Goal: Task Accomplishment & Management: Complete application form

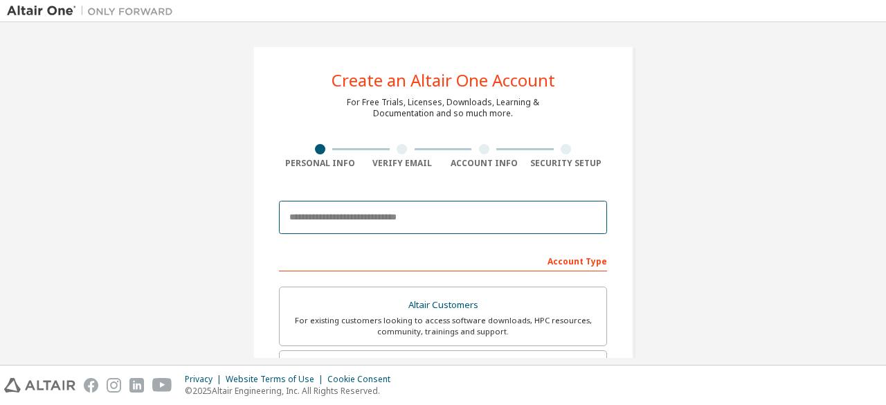
click at [364, 210] on input "email" at bounding box center [443, 217] width 328 height 33
type input "**********"
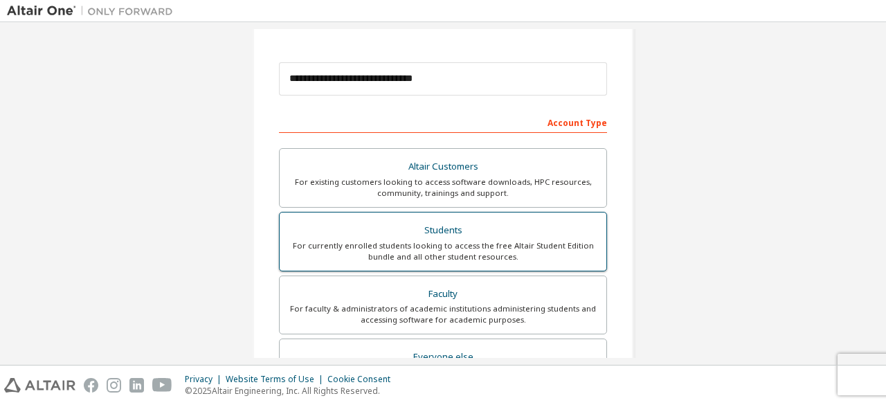
click at [446, 240] on div "For currently enrolled students looking to access the free Altair Student Editi…" at bounding box center [443, 251] width 310 height 22
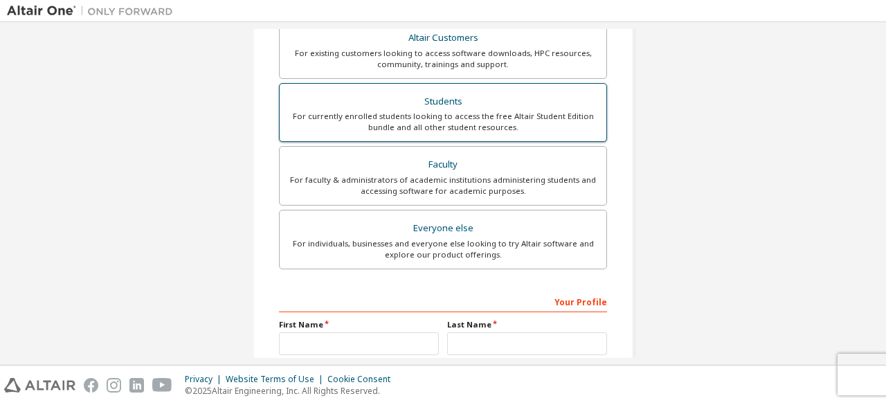
scroll to position [346, 0]
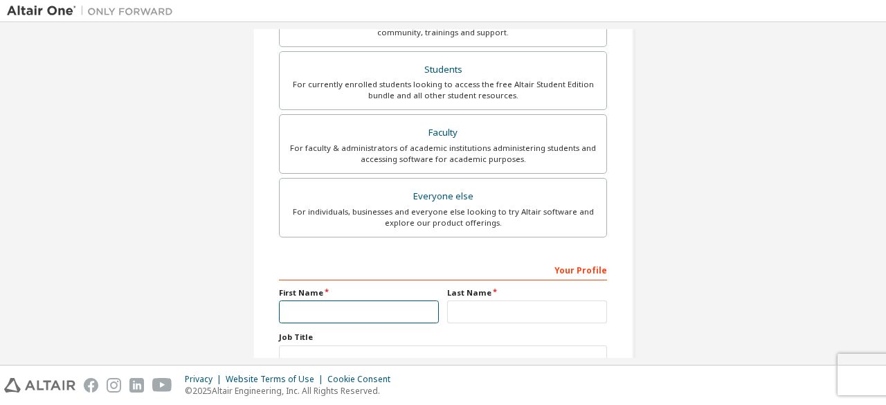
click at [351, 303] on input "text" at bounding box center [359, 311] width 160 height 23
type input "*********"
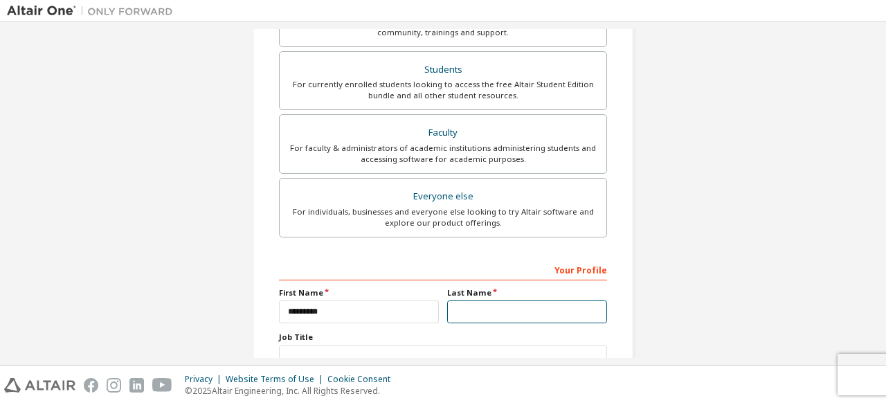
click at [489, 315] on input "text" at bounding box center [527, 311] width 160 height 23
type input "*******"
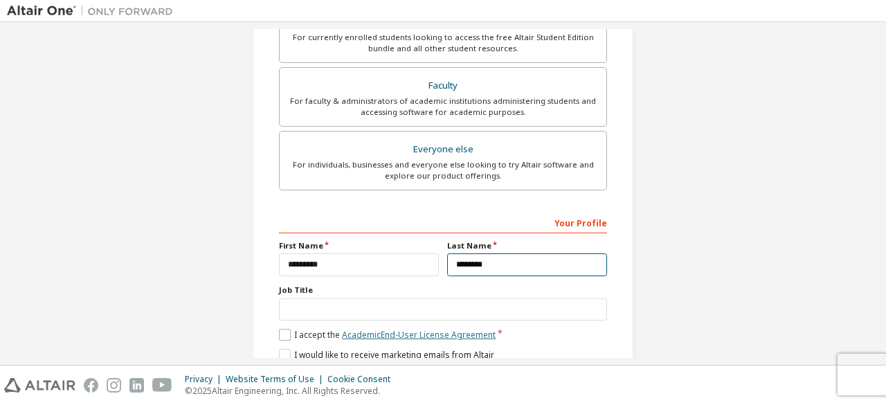
scroll to position [415, 0]
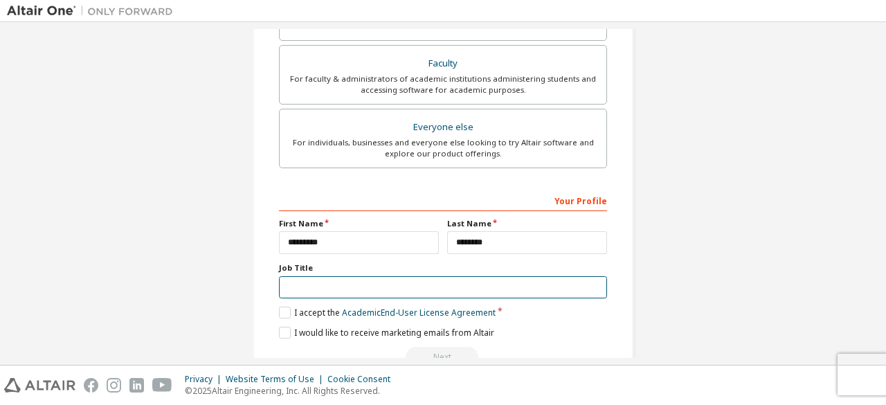
click at [390, 286] on input "text" at bounding box center [443, 287] width 328 height 23
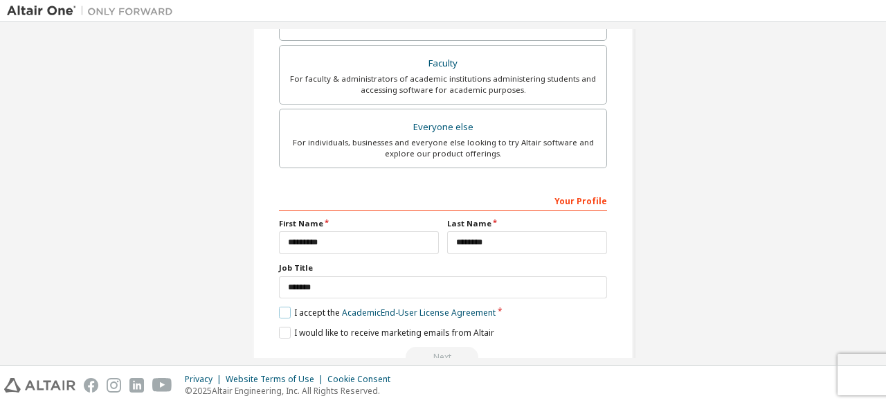
click at [281, 307] on label "I accept the Academic End-User License Agreement" at bounding box center [387, 313] width 217 height 12
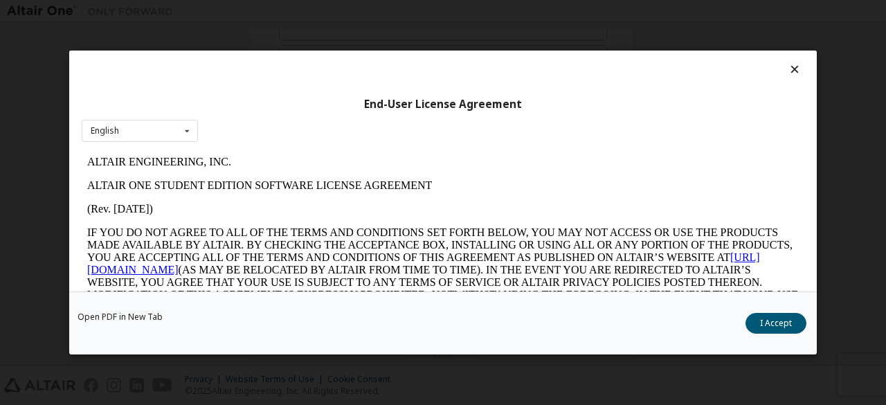
scroll to position [0, 0]
click at [804, 326] on button "I Accept" at bounding box center [775, 323] width 61 height 21
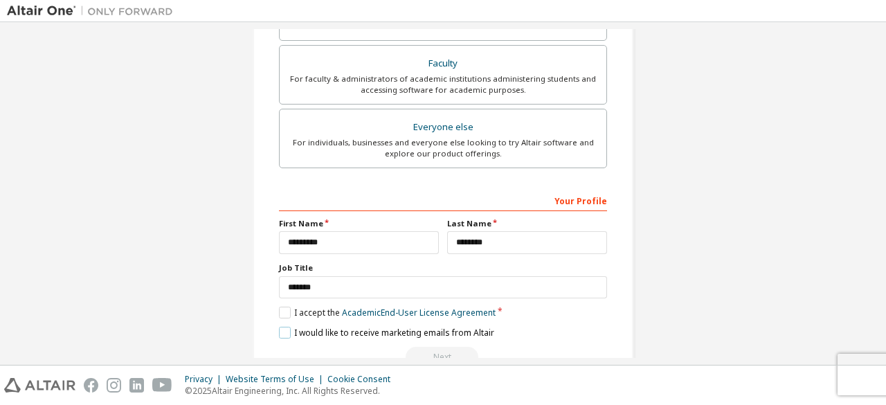
click at [279, 330] on label "I would like to receive marketing emails from Altair" at bounding box center [386, 333] width 215 height 12
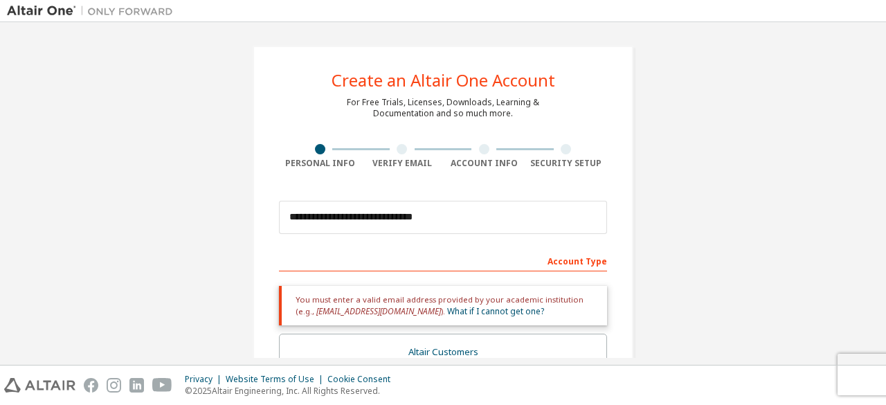
click at [397, 153] on div at bounding box center [402, 149] width 10 height 10
click at [398, 152] on div at bounding box center [402, 149] width 10 height 10
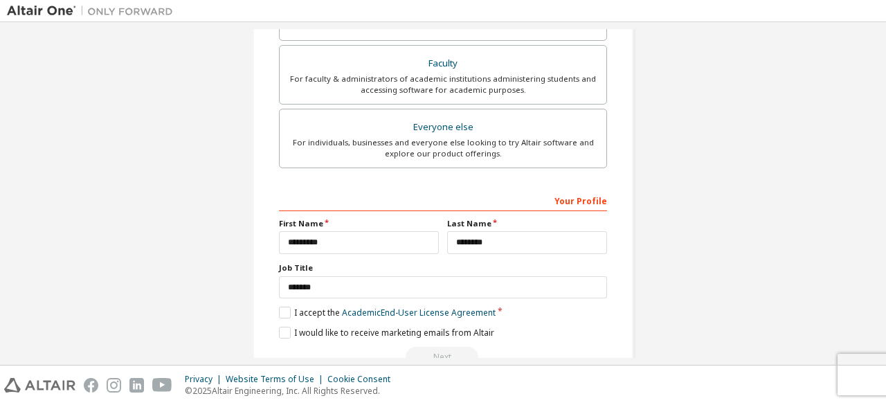
scroll to position [448, 0]
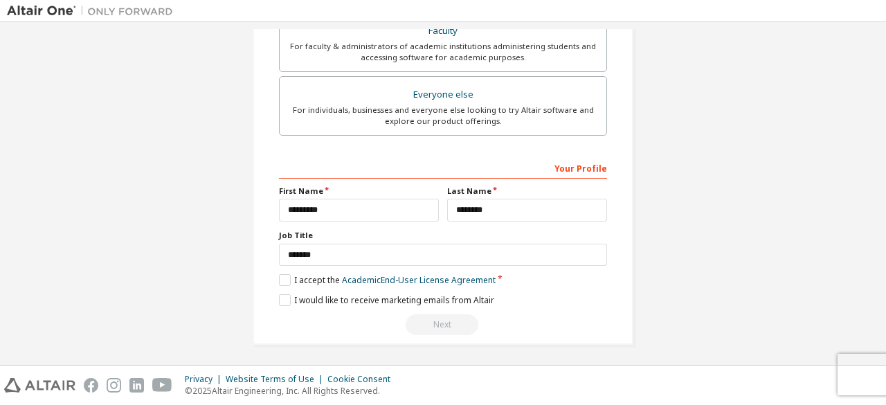
click at [443, 320] on div "Next" at bounding box center [443, 324] width 328 height 21
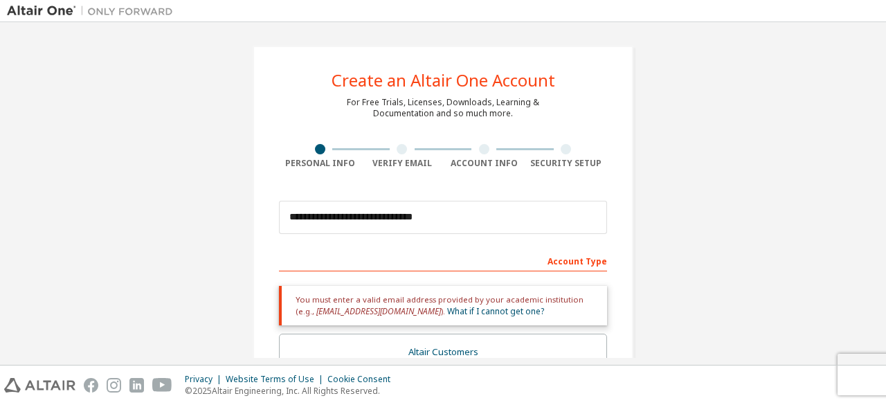
scroll to position [138, 0]
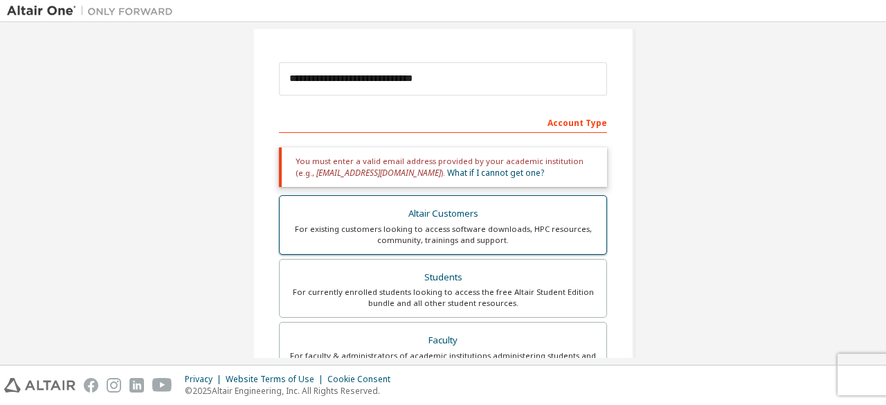
click at [471, 228] on div "For existing customers looking to access software downloads, HPC resources, com…" at bounding box center [443, 235] width 310 height 22
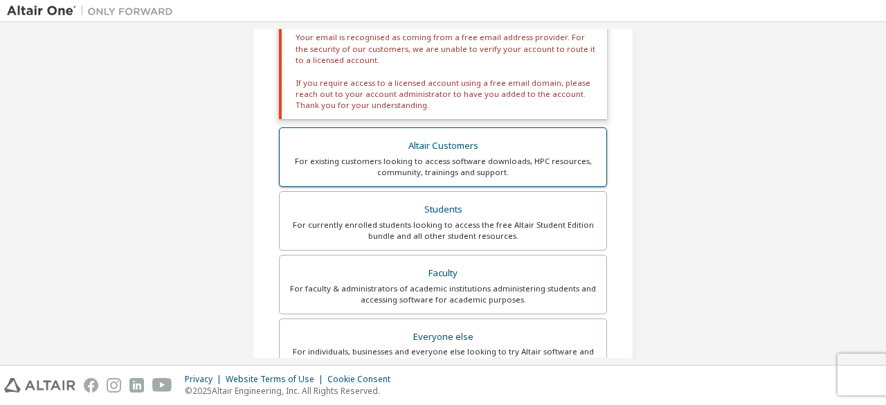
scroll to position [158, 0]
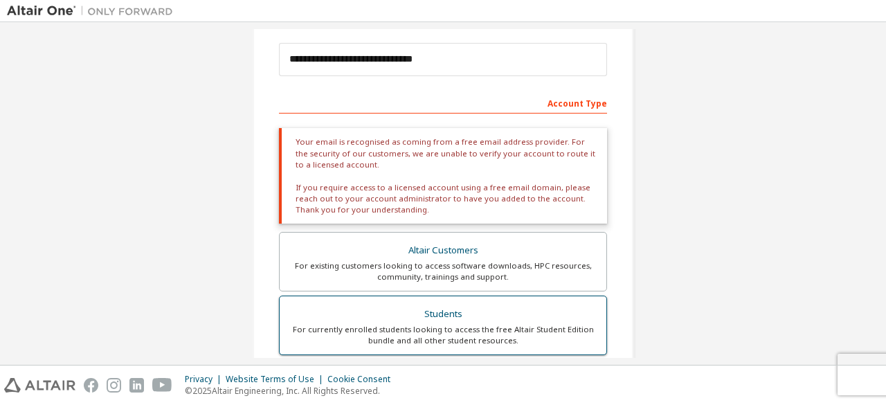
click at [396, 311] on div "Students" at bounding box center [443, 314] width 310 height 19
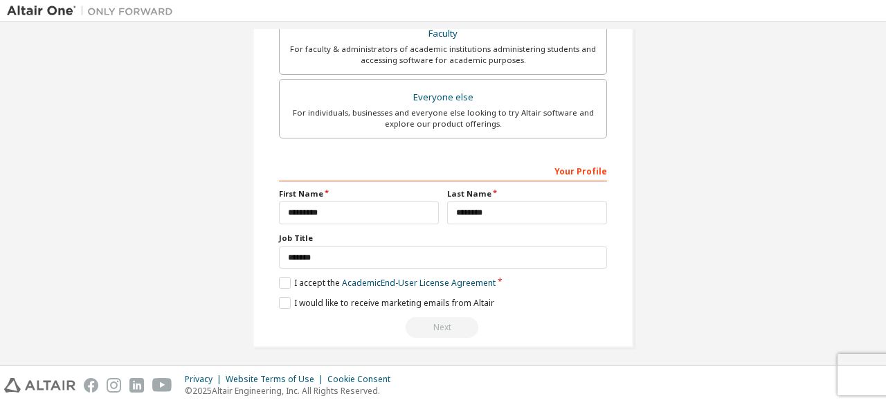
scroll to position [448, 0]
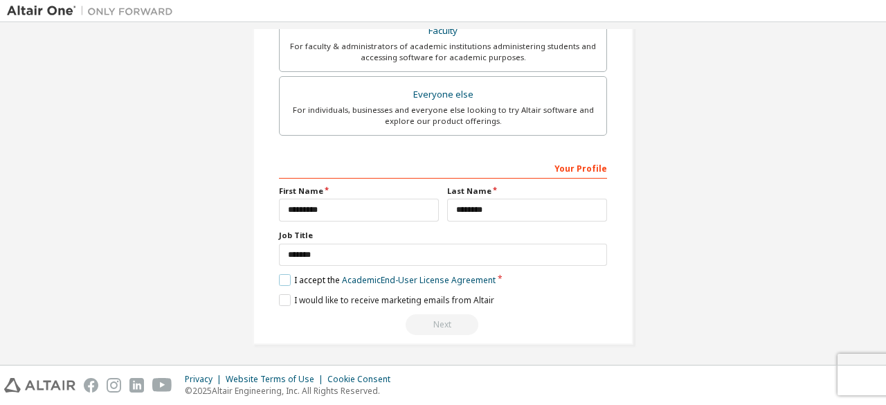
click at [282, 274] on label "I accept the Academic End-User License Agreement" at bounding box center [387, 280] width 217 height 12
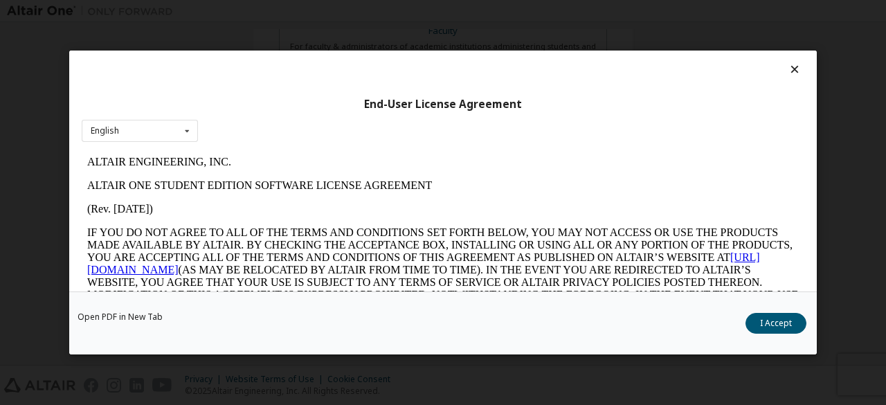
scroll to position [0, 0]
click at [786, 329] on button "I Accept" at bounding box center [775, 323] width 61 height 21
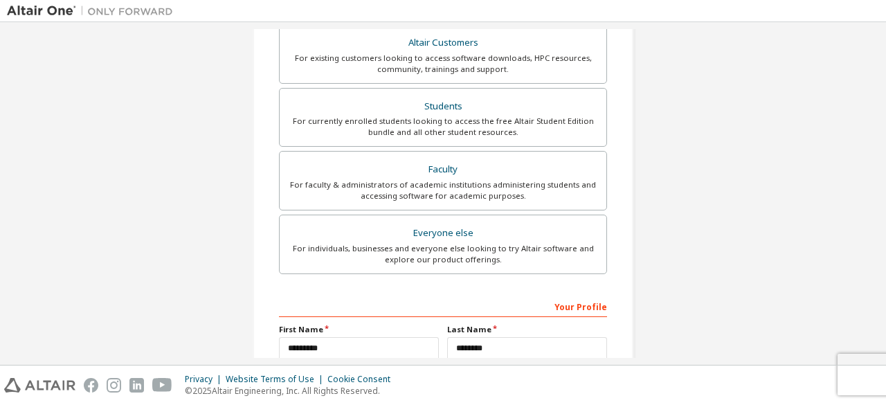
scroll to position [379, 0]
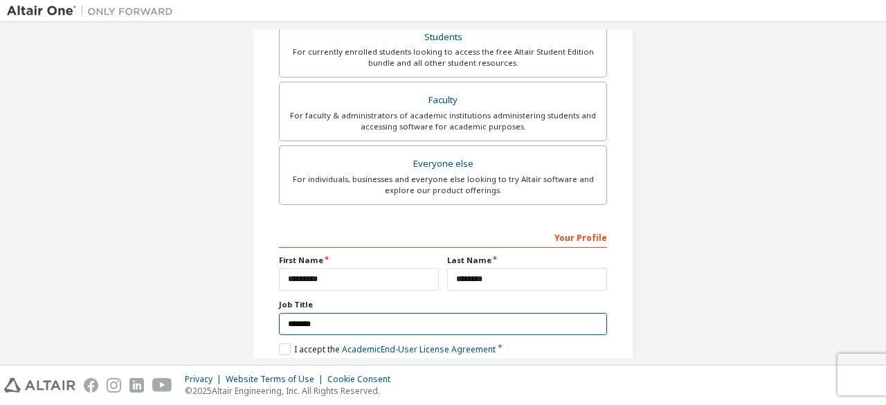
click at [343, 326] on input "*******" at bounding box center [443, 324] width 328 height 23
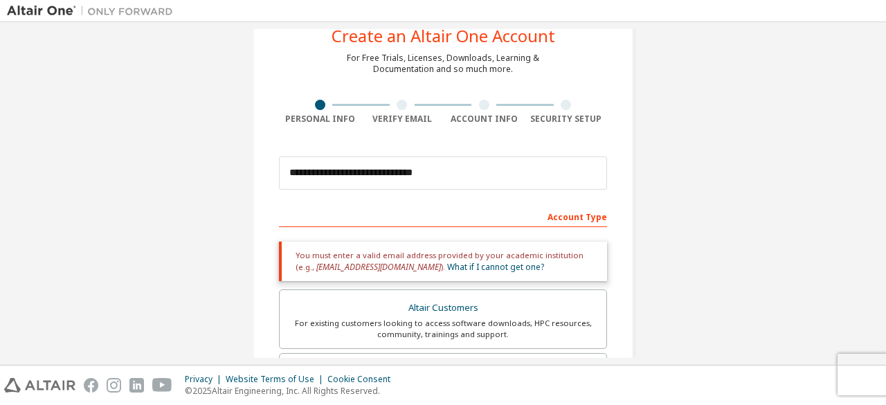
scroll to position [0, 0]
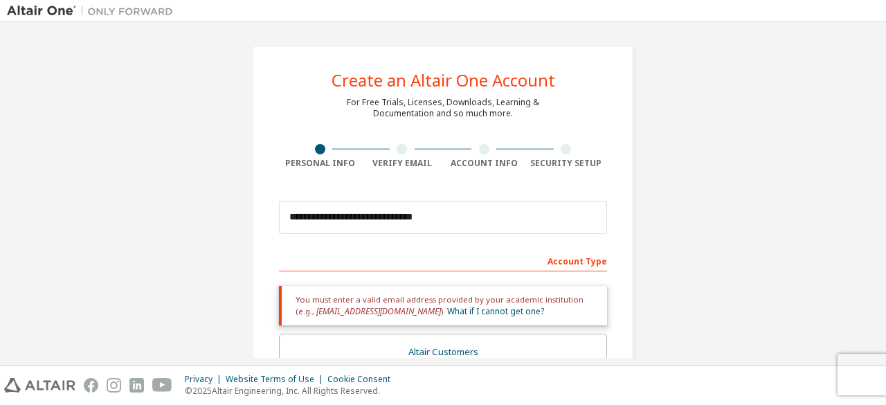
type input "*******"
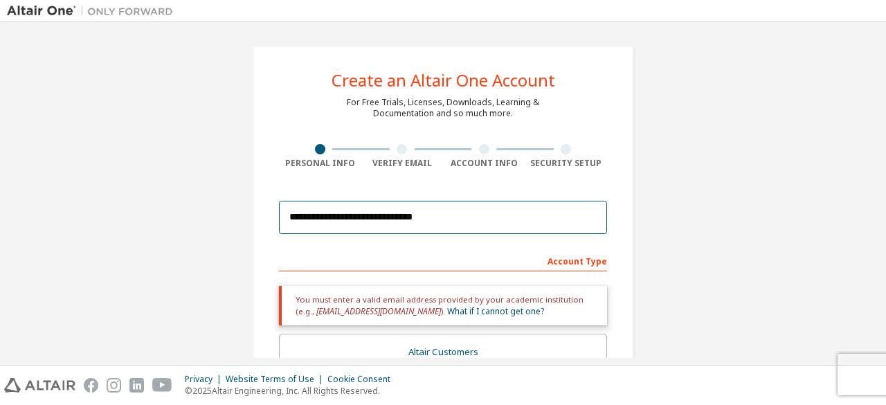
drag, startPoint x: 460, startPoint y: 221, endPoint x: 518, endPoint y: 223, distance: 58.2
click at [518, 223] on input "**********" at bounding box center [443, 217] width 328 height 33
type input "**********"
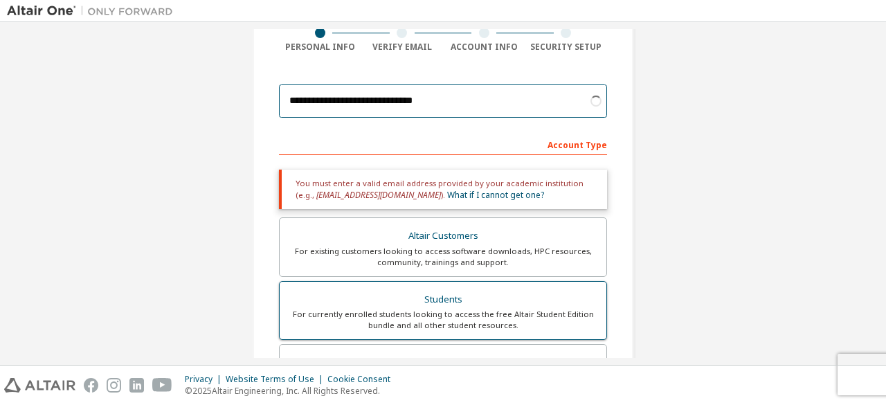
scroll to position [138, 0]
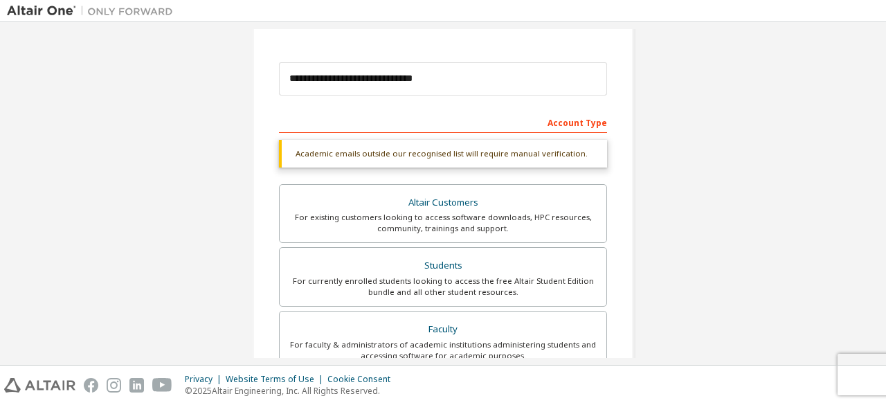
click at [570, 116] on div "Account Type" at bounding box center [443, 122] width 328 height 22
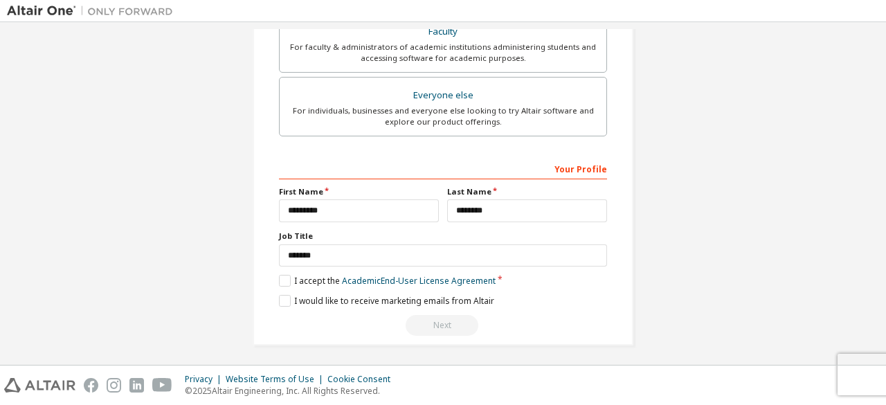
scroll to position [448, 0]
click at [444, 319] on div "Next" at bounding box center [443, 324] width 328 height 21
click at [442, 320] on div "Next" at bounding box center [443, 324] width 328 height 21
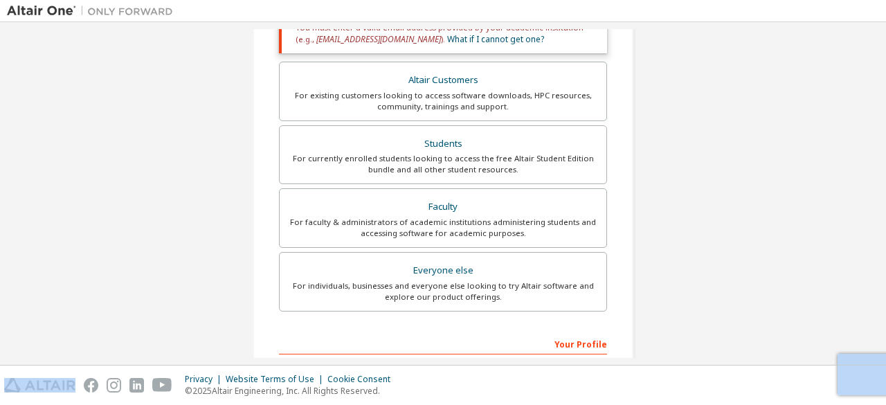
scroll to position [171, 0]
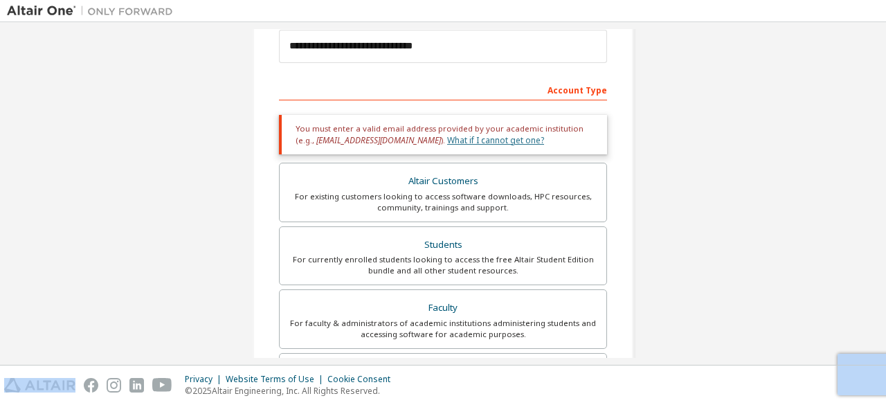
click at [447, 138] on link "What if I cannot get one?" at bounding box center [495, 140] width 97 height 12
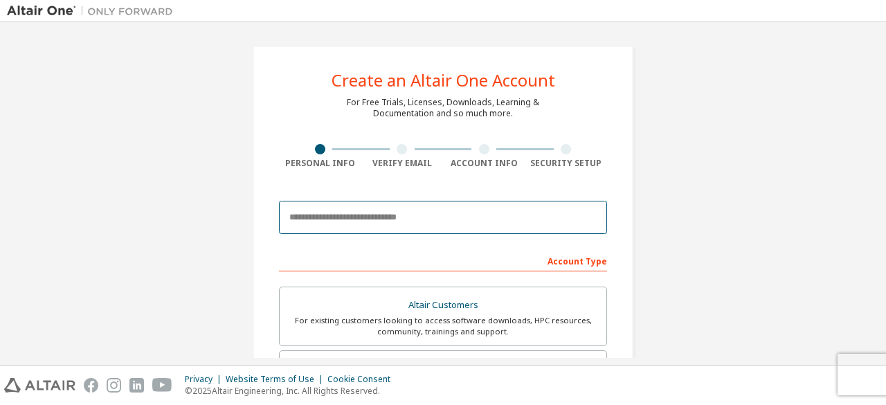
click at [360, 211] on input "email" at bounding box center [443, 217] width 328 height 33
type input "**********"
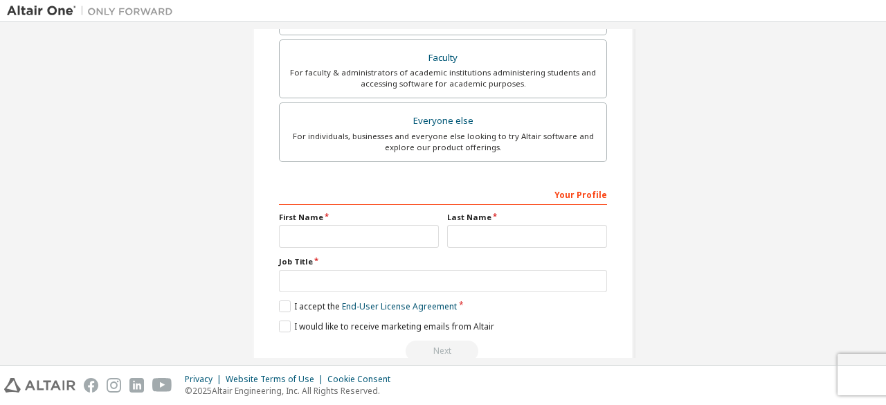
scroll to position [400, 0]
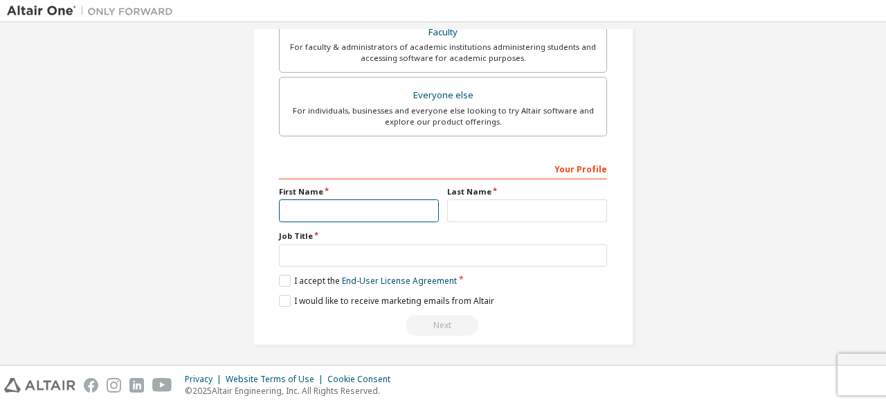
click at [328, 210] on input "text" at bounding box center [359, 210] width 160 height 23
type input "*********"
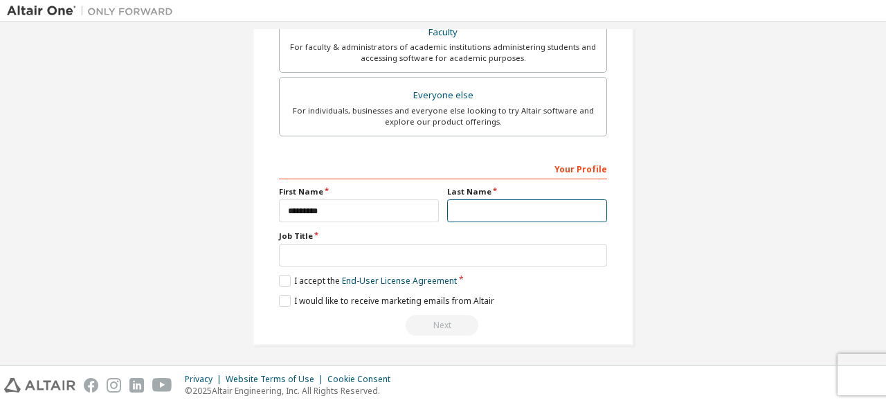
click at [455, 207] on input "text" at bounding box center [527, 210] width 160 height 23
type input "*******"
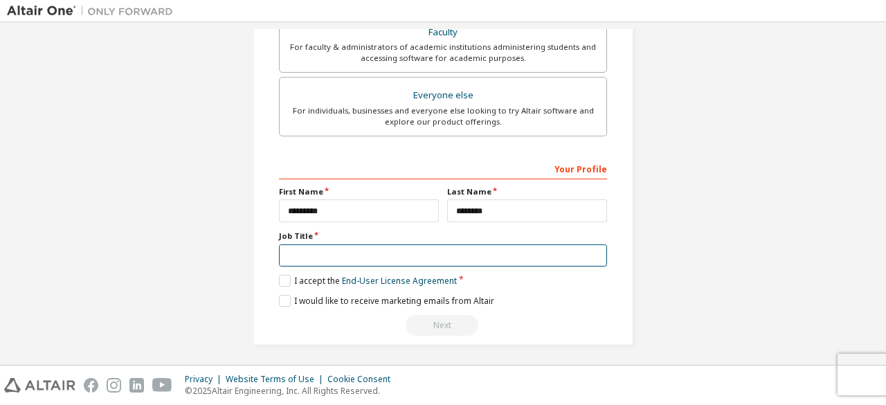
click at [385, 256] on input "text" at bounding box center [443, 255] width 328 height 23
type input "*******"
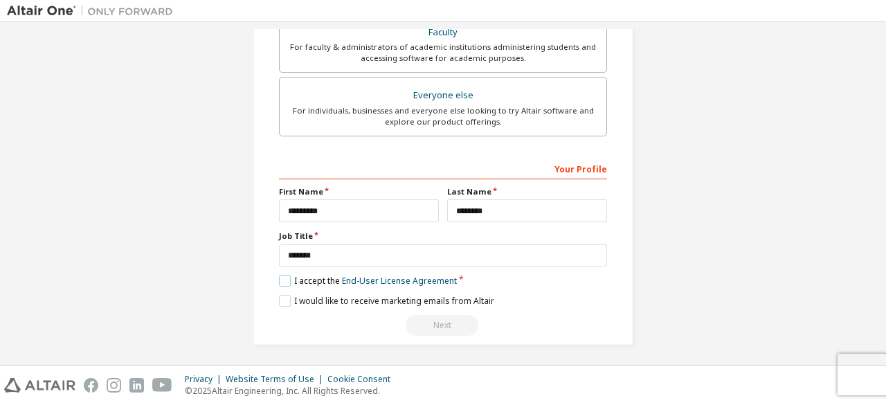
click at [287, 276] on label "I accept the End-User License Agreement" at bounding box center [368, 281] width 178 height 12
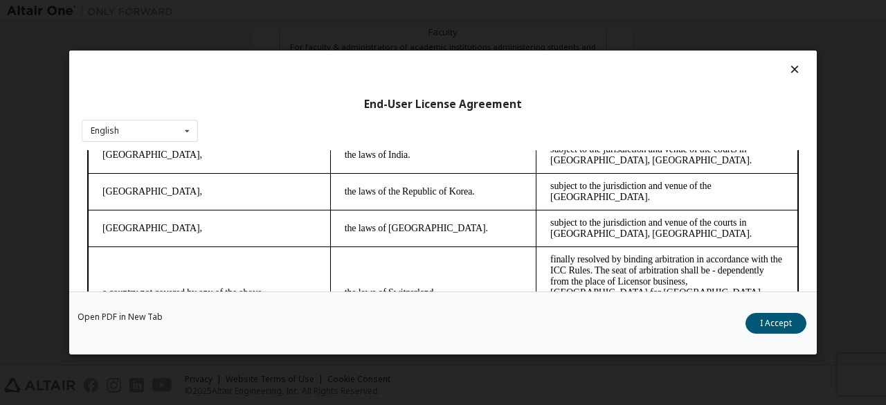
scroll to position [3906, 0]
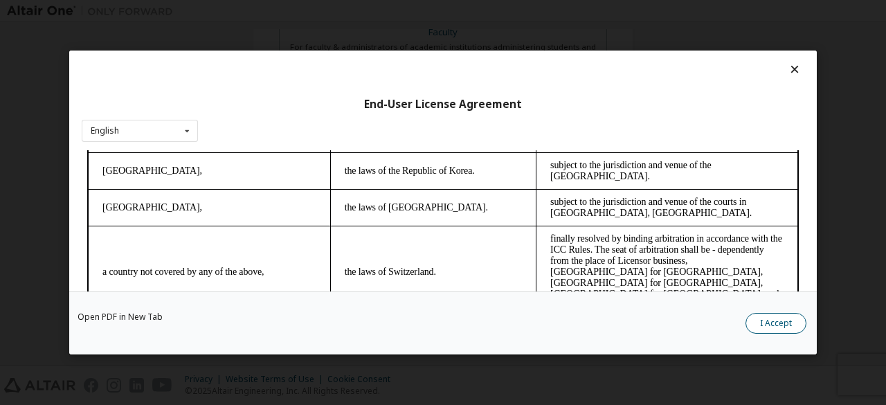
click at [767, 325] on button "I Accept" at bounding box center [775, 323] width 61 height 21
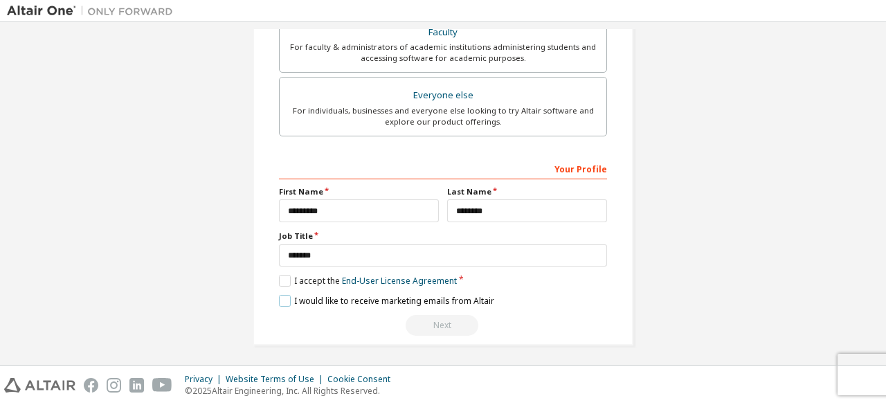
click at [284, 296] on label "I would like to receive marketing emails from Altair" at bounding box center [386, 301] width 215 height 12
click at [381, 275] on link "End-User License Agreement" at bounding box center [399, 281] width 115 height 12
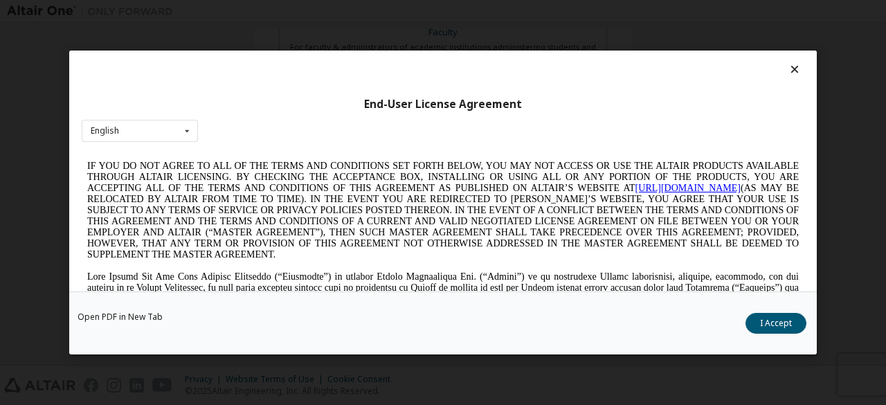
scroll to position [0, 0]
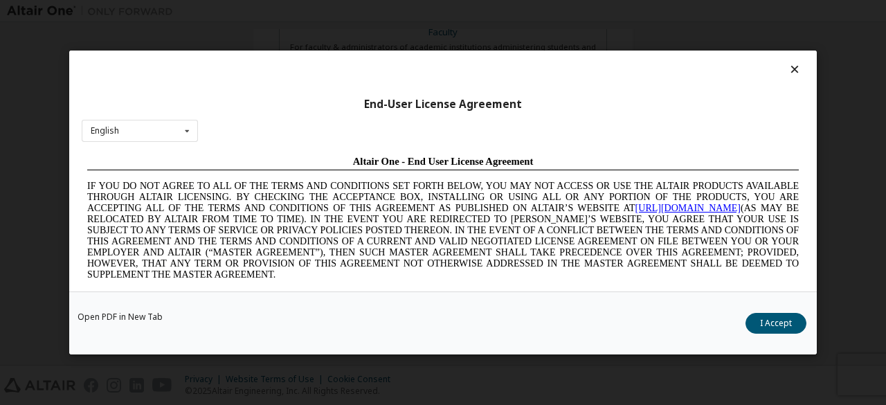
click at [667, 203] on link "https://altairone.com" at bounding box center [687, 208] width 105 height 10
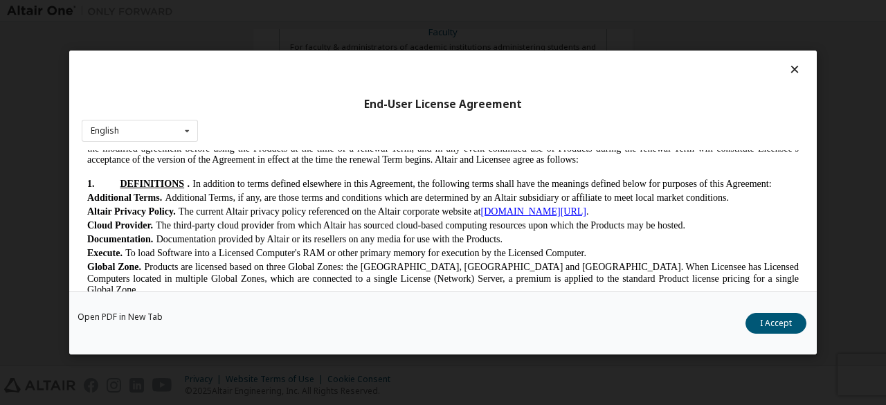
scroll to position [415, 0]
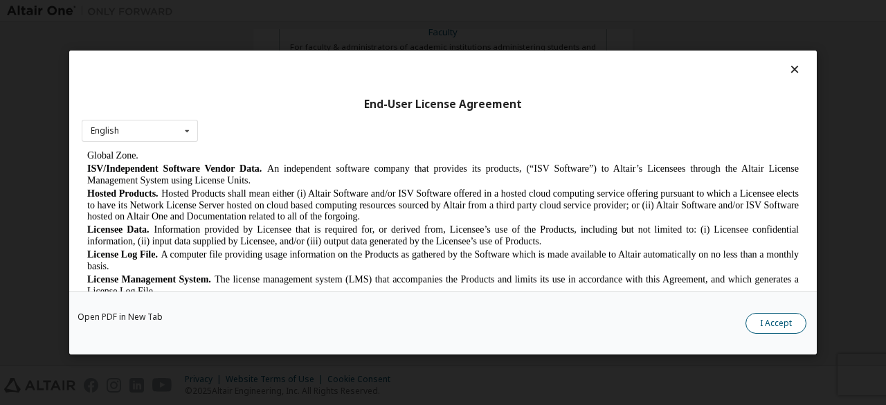
click at [783, 318] on button "I Accept" at bounding box center [775, 323] width 61 height 21
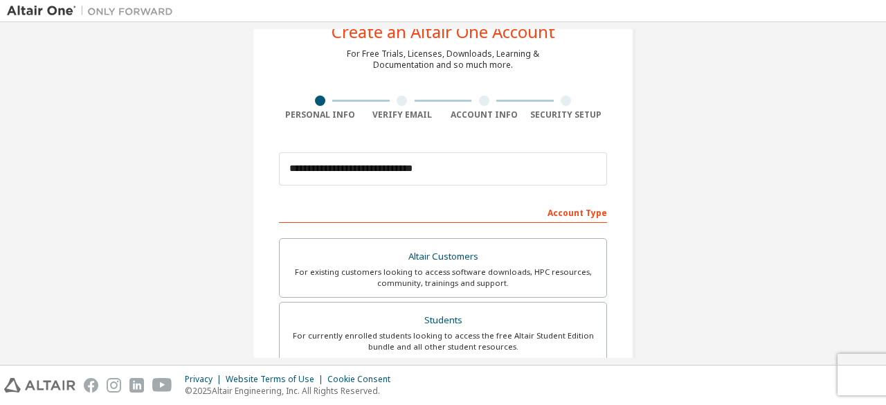
scroll to position [69, 0]
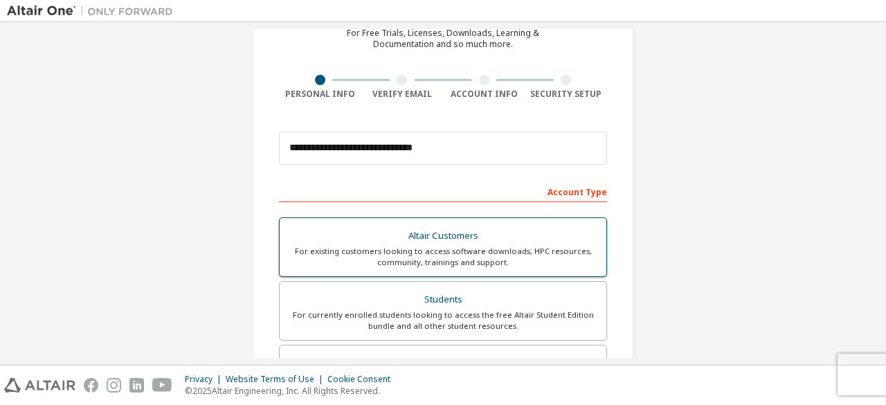
click at [447, 235] on div "Altair Customers" at bounding box center [443, 235] width 310 height 19
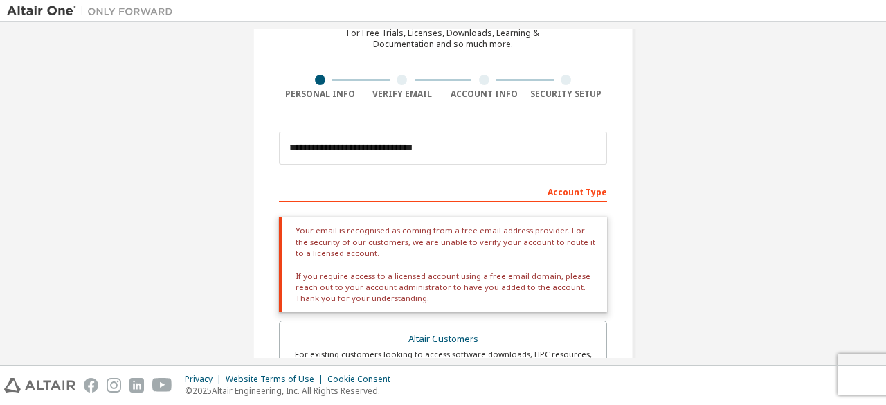
scroll to position [138, 0]
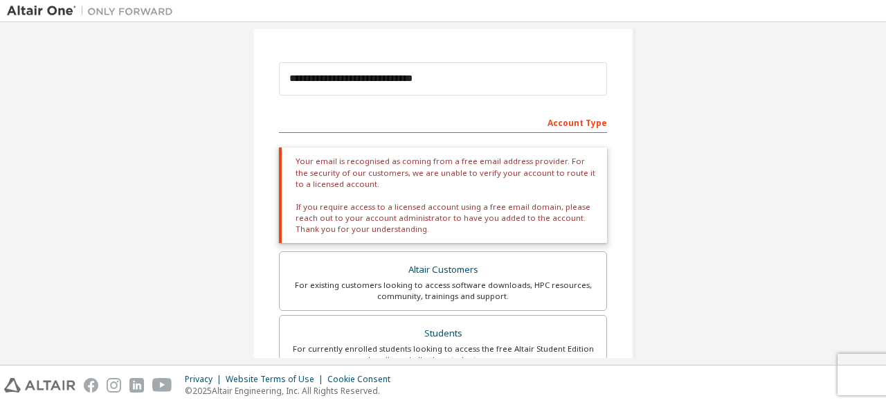
click at [562, 57] on div "**********" at bounding box center [443, 78] width 328 height 47
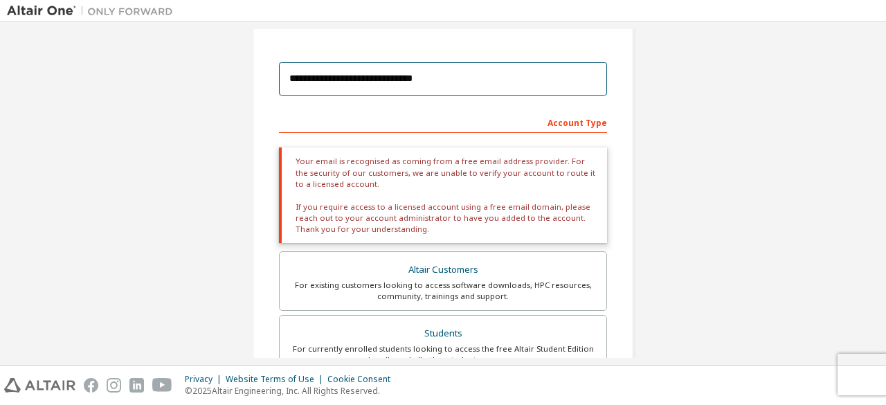
drag, startPoint x: 451, startPoint y: 80, endPoint x: 250, endPoint y: 98, distance: 202.3
click at [253, 98] on div "**********" at bounding box center [443, 309] width 381 height 804
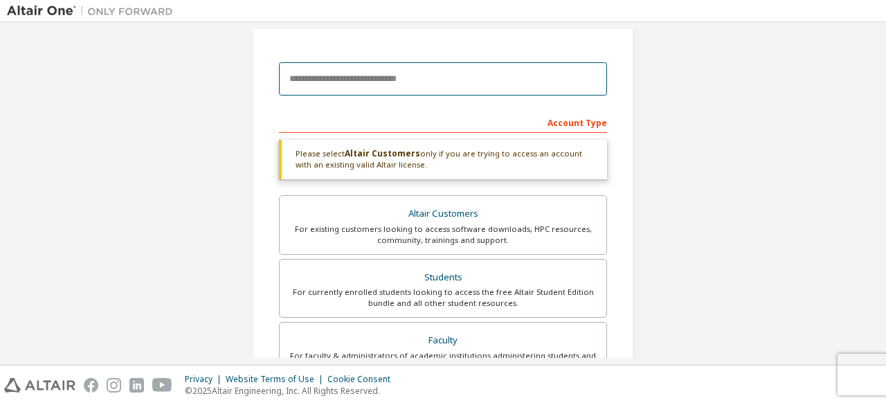
click at [307, 75] on input "email" at bounding box center [443, 78] width 328 height 33
type input "**********"
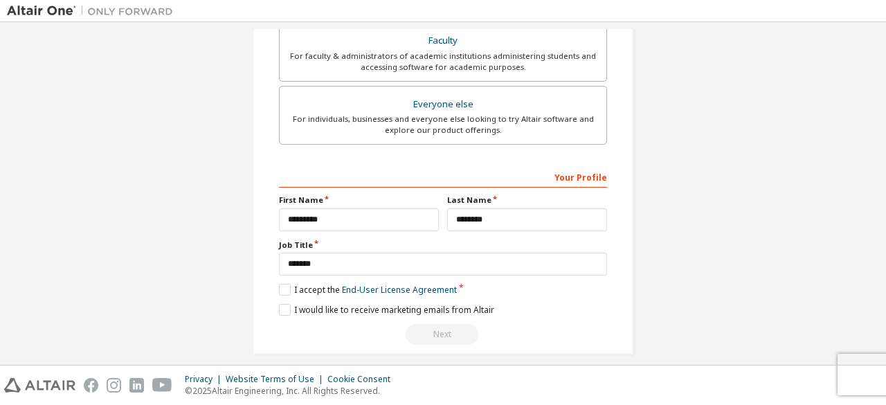
scroll to position [504, 0]
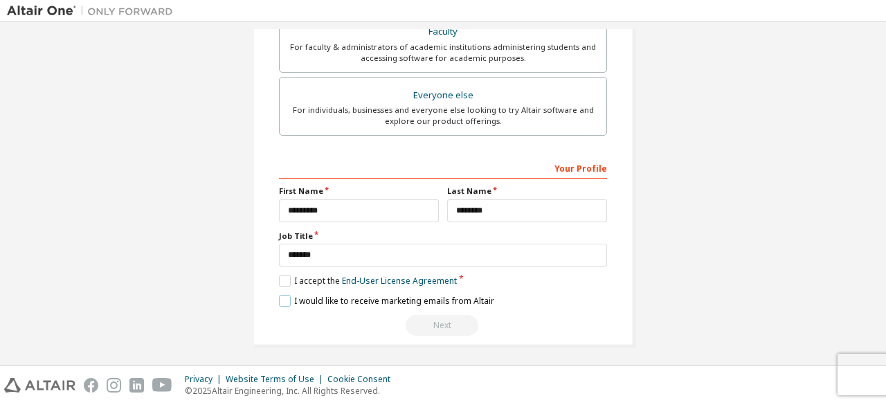
click at [280, 296] on label "I would like to receive marketing emails from Altair" at bounding box center [386, 301] width 215 height 12
click at [282, 276] on label "I accept the End-User License Agreement" at bounding box center [368, 281] width 178 height 12
click at [282, 275] on label "I accept the End-User License Agreement" at bounding box center [368, 281] width 178 height 12
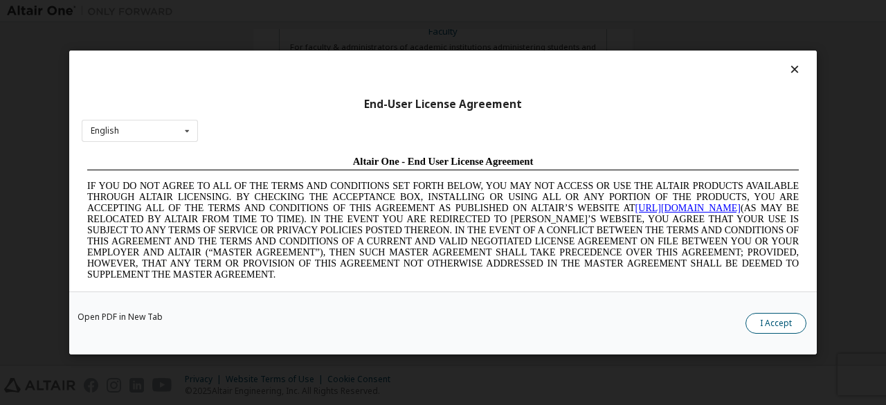
scroll to position [0, 0]
click at [769, 323] on button "I Accept" at bounding box center [775, 323] width 61 height 21
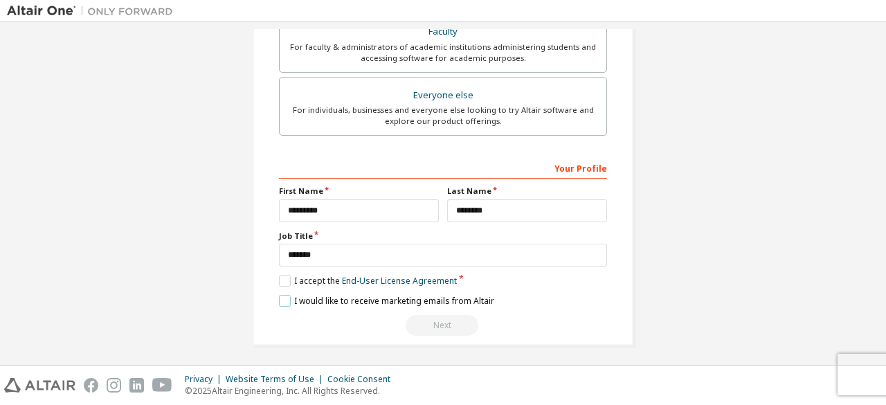
click at [285, 300] on label "I would like to receive marketing emails from Altair" at bounding box center [386, 301] width 215 height 12
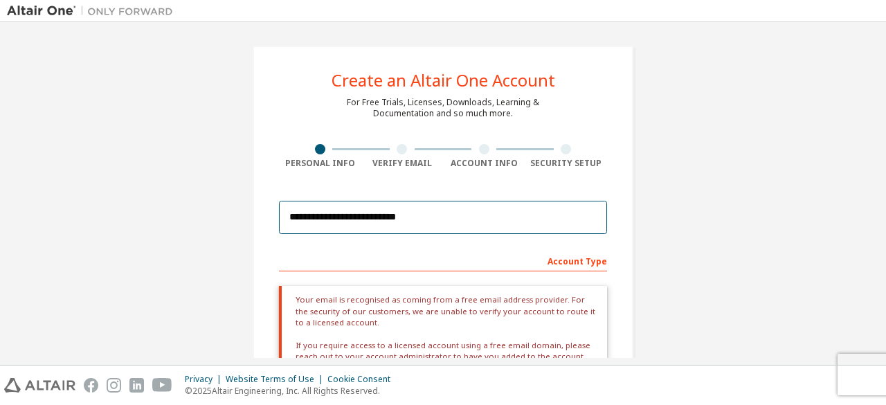
click at [419, 217] on input "**********" at bounding box center [443, 217] width 328 height 33
drag, startPoint x: 419, startPoint y: 217, endPoint x: 237, endPoint y: 230, distance: 182.5
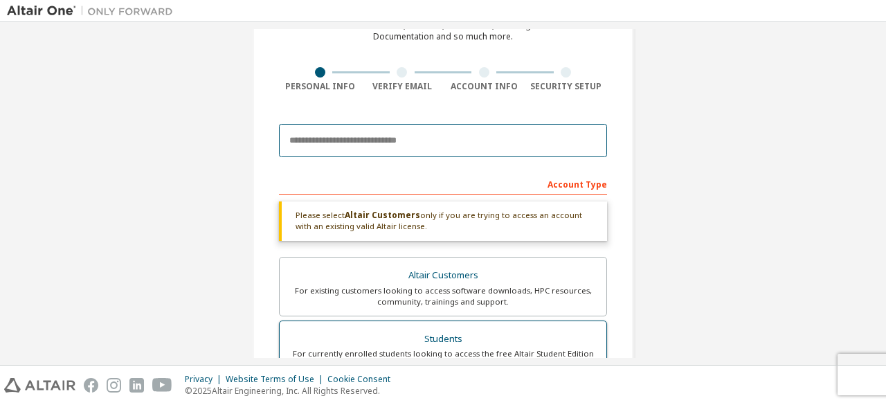
scroll to position [138, 0]
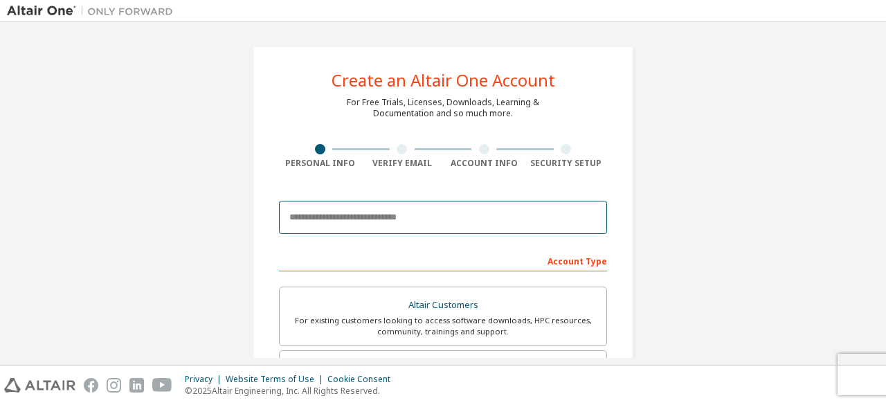
click at [430, 211] on input "email" at bounding box center [443, 217] width 328 height 33
type input "**********"
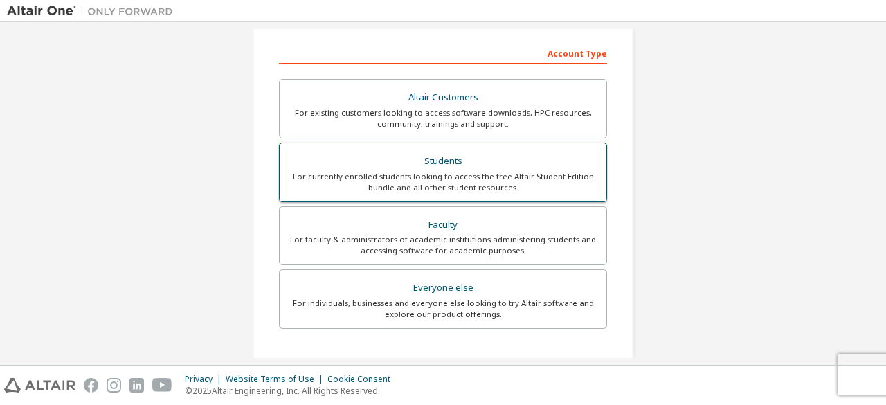
click at [448, 179] on div "For currently enrolled students looking to access the free Altair Student Editi…" at bounding box center [443, 182] width 310 height 22
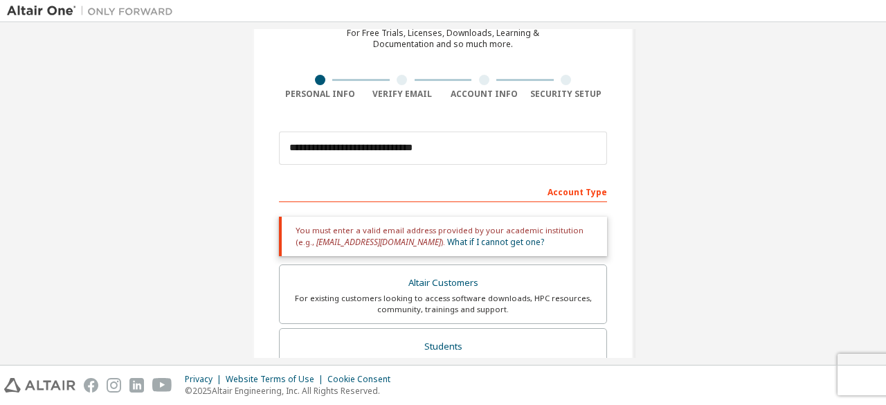
scroll to position [69, 0]
click at [447, 243] on link "What if I cannot get one?" at bounding box center [495, 242] width 97 height 12
